Goal: Task Accomplishment & Management: Complete application form

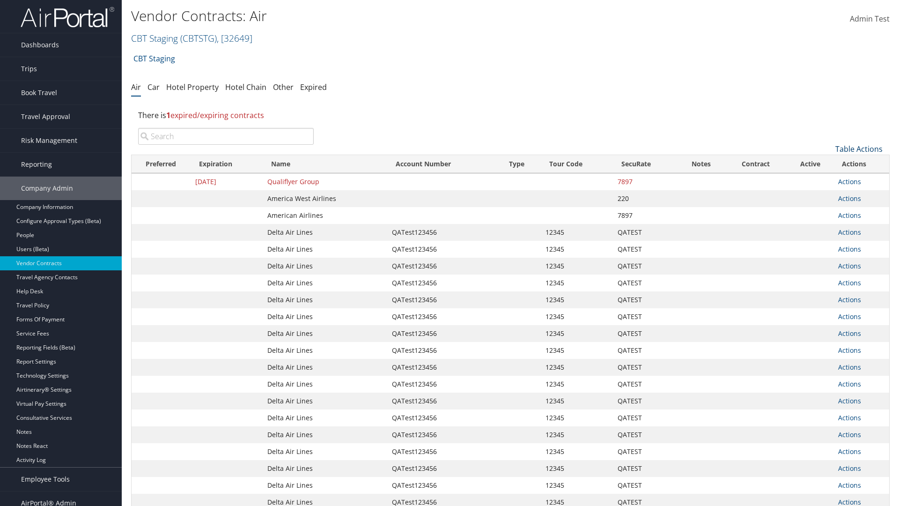
click at [859, 149] on link "Table Actions" at bounding box center [859, 149] width 47 height 10
click at [828, 163] on link "Create New Contract" at bounding box center [827, 163] width 123 height 16
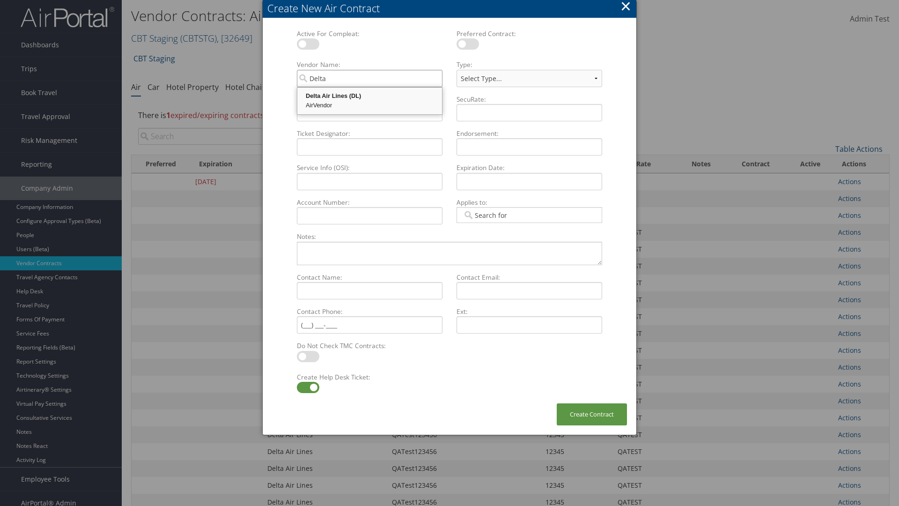
type input "Delta Air Lines"
select select "[object Object]"
type input "Delta Air Lines"
type input "QATest123456"
type input "12345"
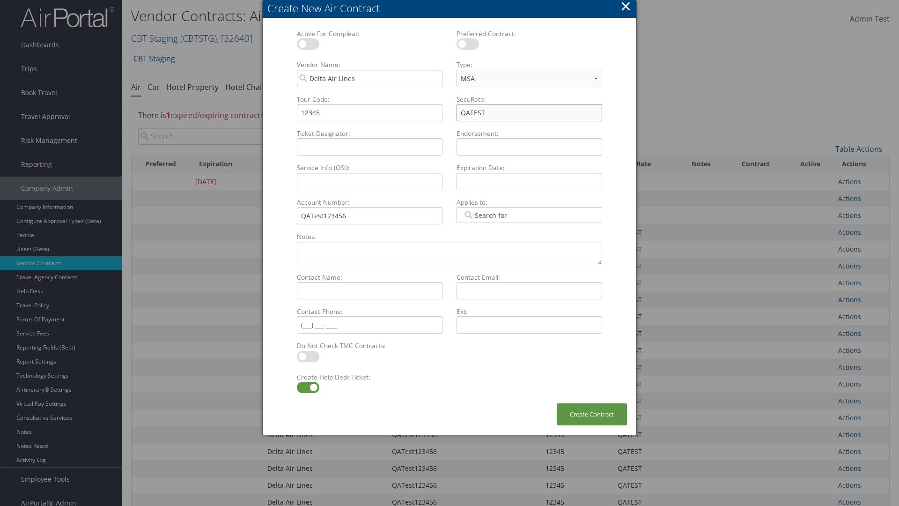
type input "QATEST"
click at [308, 387] on label at bounding box center [308, 387] width 22 height 11
click at [308, 387] on input "checkbox" at bounding box center [305, 389] width 6 height 6
checkbox input "false"
click at [592, 414] on button "Create Contract" at bounding box center [592, 414] width 70 height 22
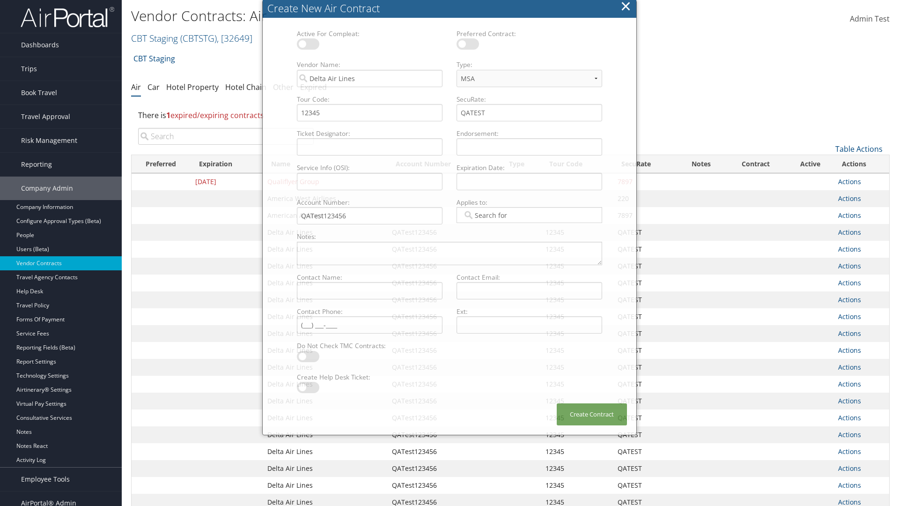
click at [226, 136] on input "search" at bounding box center [226, 136] width 176 height 17
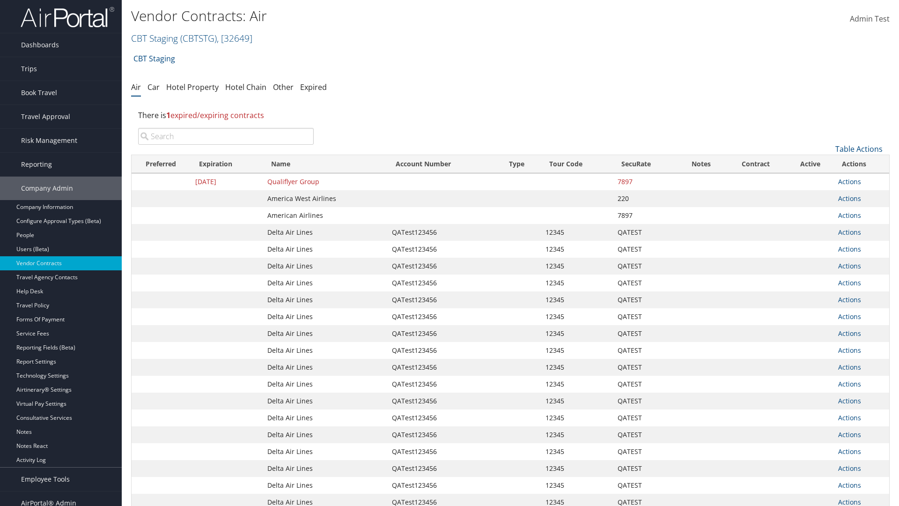
type input "QATest123456"
